Goal: Transaction & Acquisition: Register for event/course

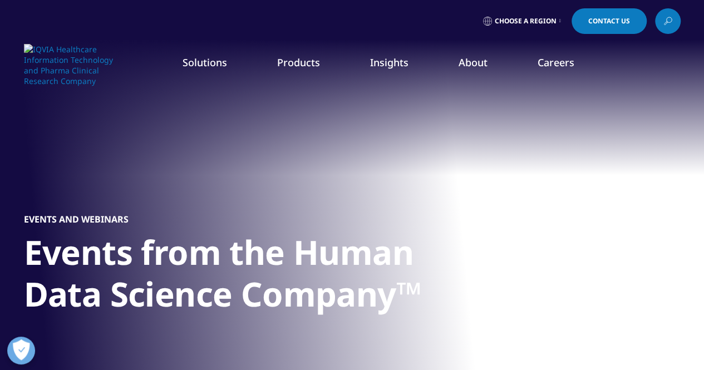
click at [409, 170] on link "Events & Webinars" at bounding box center [446, 171] width 172 height 12
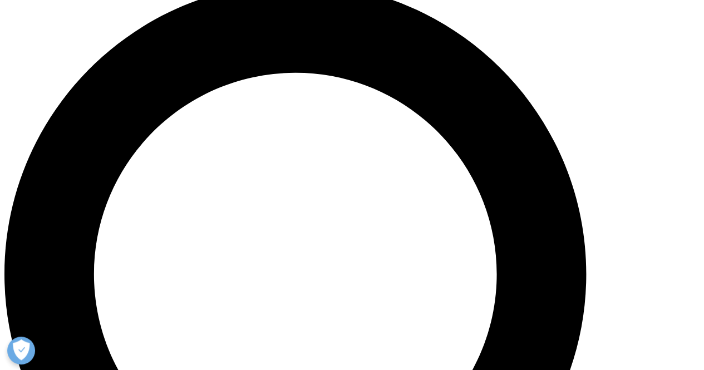
scroll to position [667, 0]
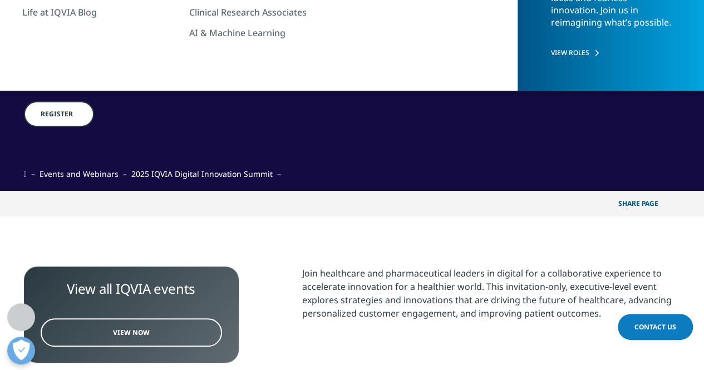
scroll to position [167, 0]
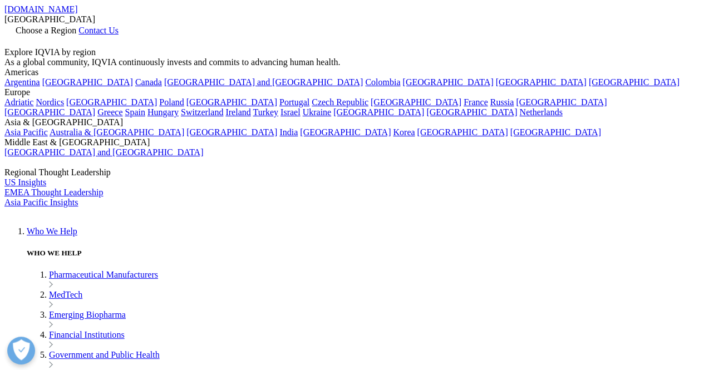
scroll to position [165, 656]
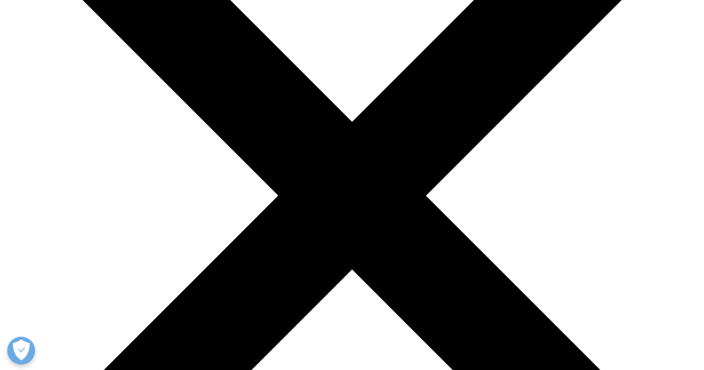
scroll to position [167, 0]
